Goal: Task Accomplishment & Management: Use online tool/utility

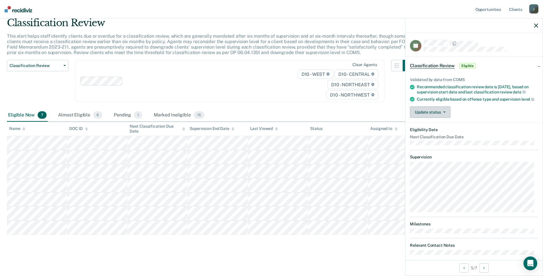
click at [427, 118] on button "Update status" at bounding box center [430, 111] width 40 height 11
click at [427, 140] on button "Mark Ineligible" at bounding box center [437, 134] width 55 height 9
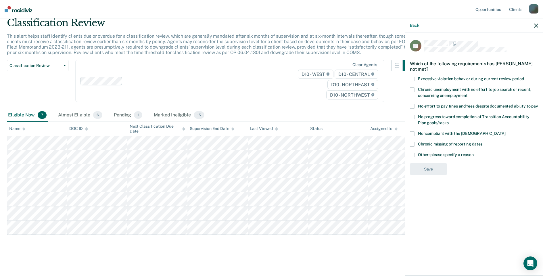
click at [412, 152] on span at bounding box center [412, 154] width 5 height 5
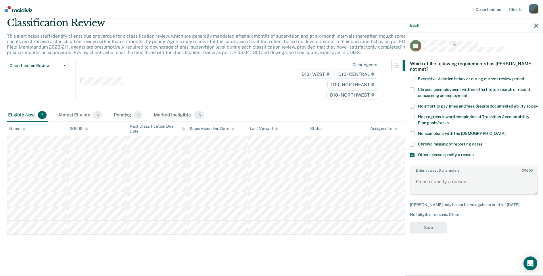
click at [432, 181] on textarea "Enter at least 3 characters 0 / 1600" at bounding box center [473, 183] width 127 height 21
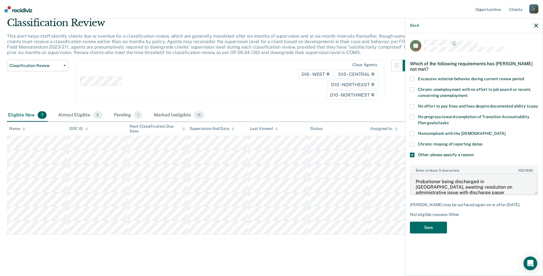
scroll to position [1, 0]
type textarea "Probationer being discharged in [GEOGRAPHIC_DATA], awaiting resolution on admin…"
click at [428, 221] on button "Save" at bounding box center [428, 227] width 37 height 12
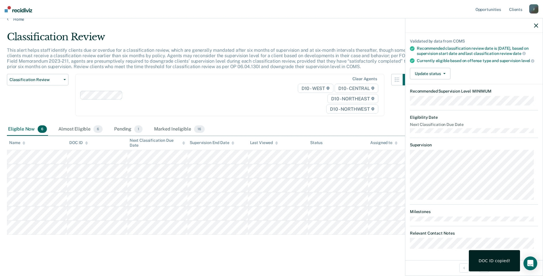
scroll to position [43, 0]
click at [480, 236] on dl "Relevant Contact Notes" at bounding box center [474, 240] width 128 height 18
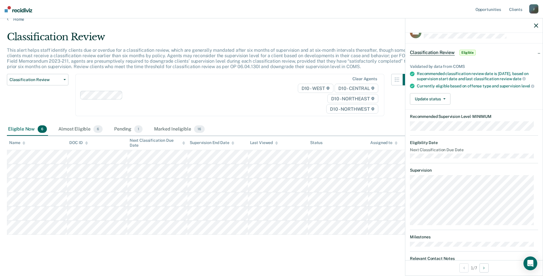
scroll to position [0, 0]
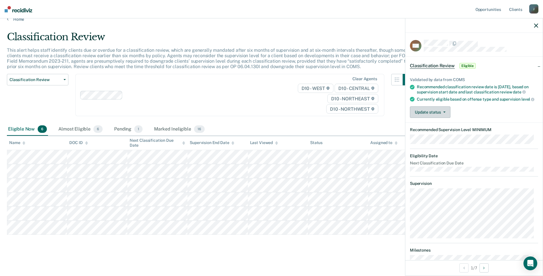
click at [427, 118] on button "Update status" at bounding box center [430, 111] width 40 height 11
click at [426, 139] on button "Mark Ineligible" at bounding box center [437, 134] width 55 height 9
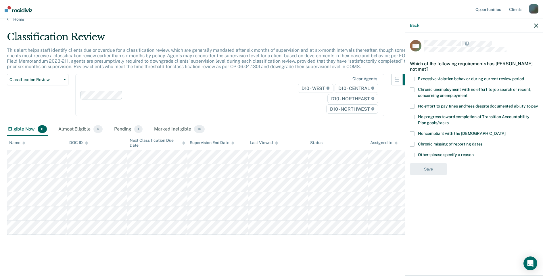
click at [414, 76] on div "Which of the following requirements has [PERSON_NAME] not met?" at bounding box center [474, 66] width 128 height 20
click at [412, 79] on span at bounding box center [412, 79] width 5 height 5
click at [428, 189] on button "Save" at bounding box center [428, 193] width 37 height 12
